Goal: Ask a question

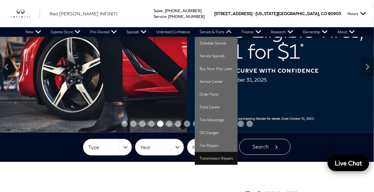
scroll to position [43, 0]
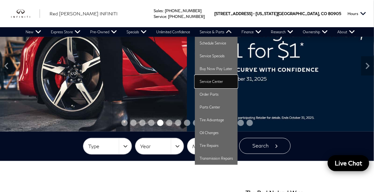
click at [209, 83] on link "Service Center" at bounding box center [216, 81] width 43 height 13
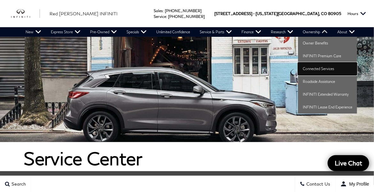
click at [317, 70] on link "Connected Services" at bounding box center [327, 68] width 59 height 13
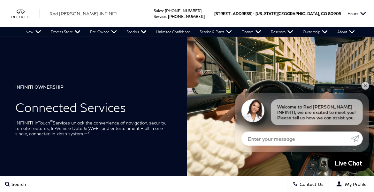
click at [297, 139] on input "Enter your message" at bounding box center [297, 138] width 110 height 14
type input "do you do body repairs?"
